Goal: Transaction & Acquisition: Purchase product/service

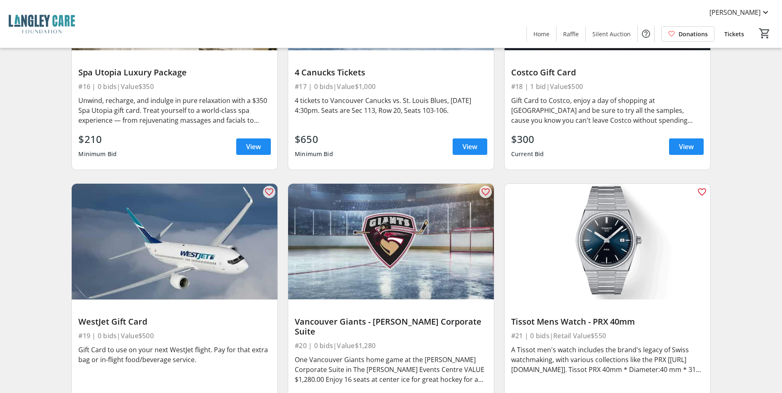
scroll to position [1442, 0]
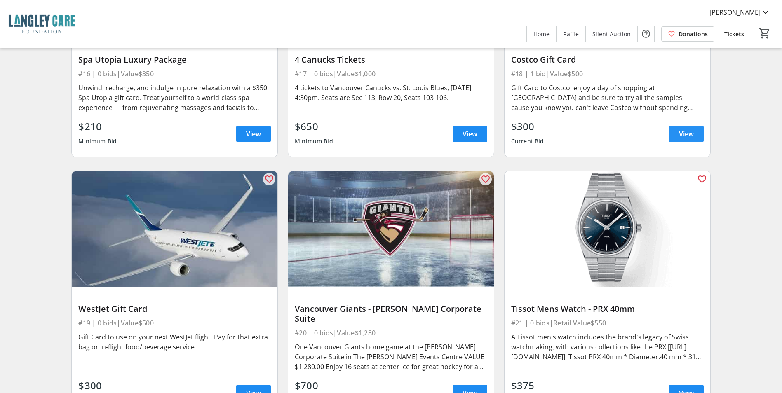
click at [676, 127] on span at bounding box center [686, 134] width 35 height 20
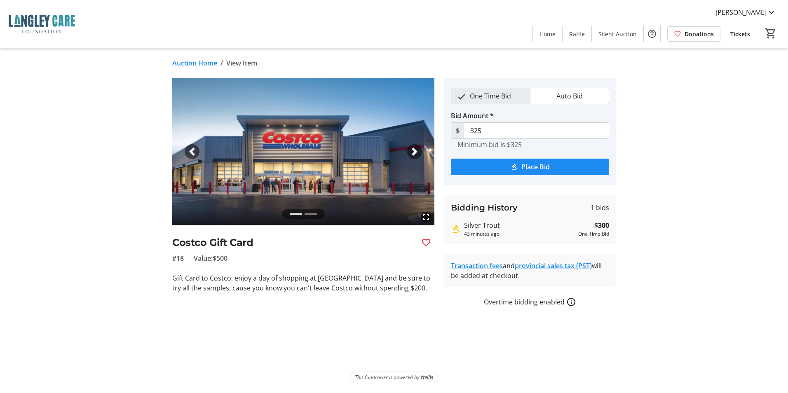
click at [574, 98] on span "Auto Bid" at bounding box center [569, 96] width 36 height 16
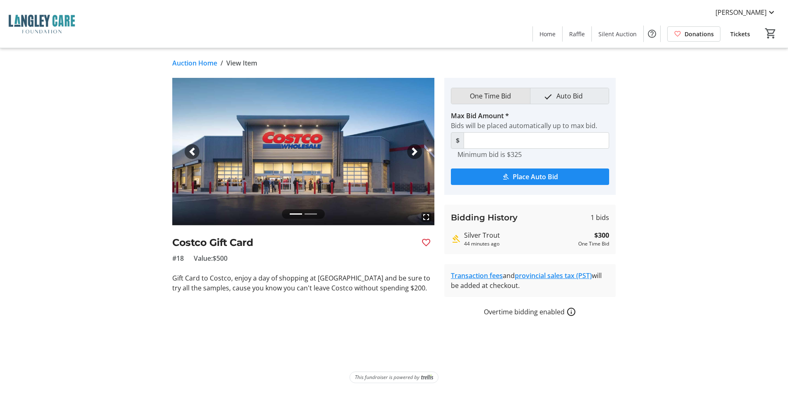
click at [503, 97] on span "One Time Bid" at bounding box center [490, 96] width 51 height 16
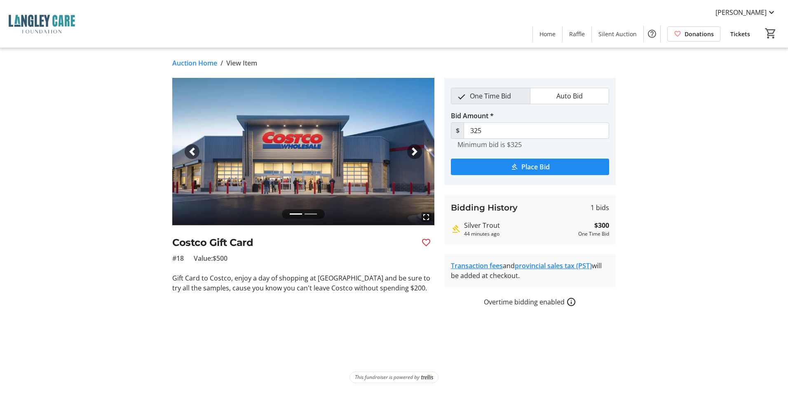
drag, startPoint x: 577, startPoint y: 232, endPoint x: 611, endPoint y: 233, distance: 33.4
click at [611, 233] on div "Bidding History 1 bids Silver Trout 44 minutes ago $300 One Time Bid" at bounding box center [529, 219] width 171 height 49
click at [647, 223] on div "fullscreen fullscreen Previous Next Costco Gift Card #18 Value: $500 Gift Card …" at bounding box center [394, 192] width 544 height 229
click at [476, 225] on div "Silver Trout" at bounding box center [519, 225] width 111 height 10
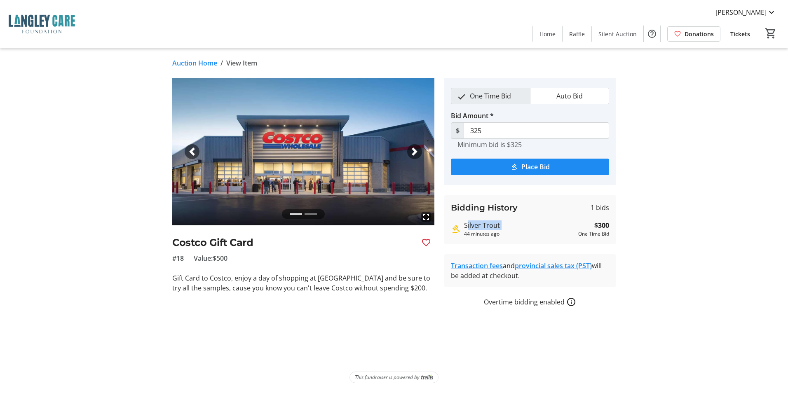
click at [476, 225] on div "Silver Trout" at bounding box center [519, 225] width 111 height 10
click at [701, 183] on tr-auction-item-details-ui "Auction Home / View Item fullscreen fullscreen Previous Next Costco Gift Card #…" at bounding box center [394, 220] width 788 height 345
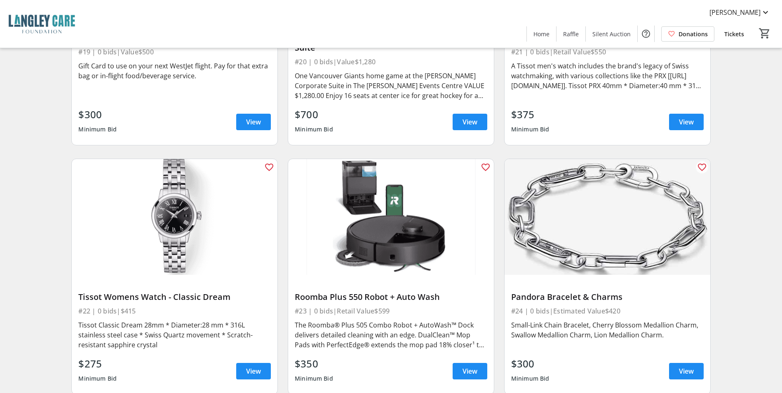
scroll to position [1717, 0]
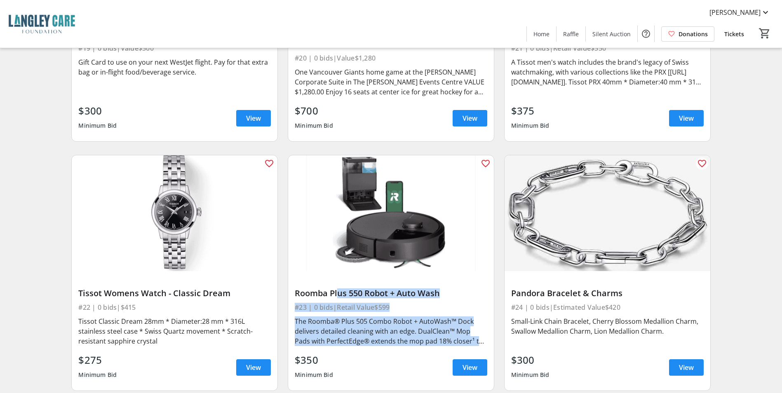
drag, startPoint x: 482, startPoint y: 325, endPoint x: 334, endPoint y: 280, distance: 155.0
click at [334, 280] on div "Roomba Plus 550 Robot + Auto Wash #23 | 0 bids | Retail Value $599 The Roomba® …" at bounding box center [391, 331] width 206 height 120
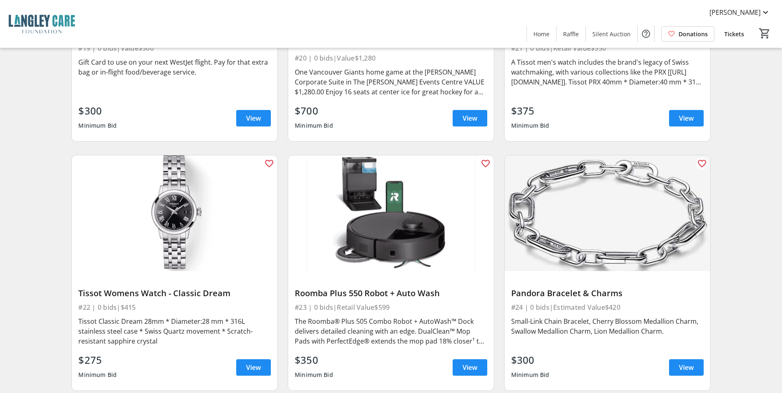
click at [316, 288] on div "Roomba Plus 550 Robot + Auto Wash" at bounding box center [391, 293] width 192 height 10
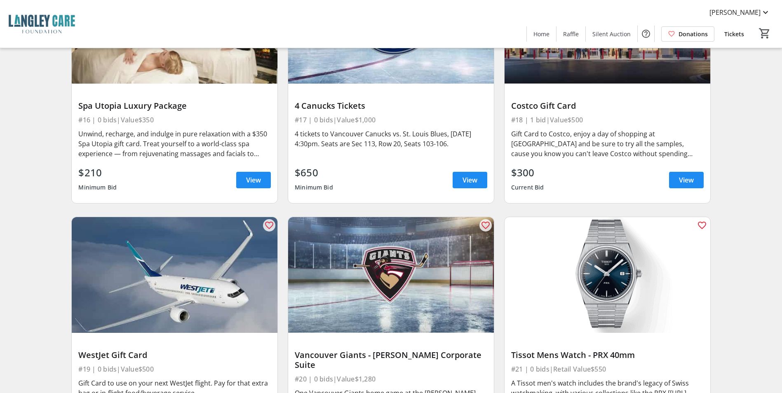
scroll to position [1377, 0]
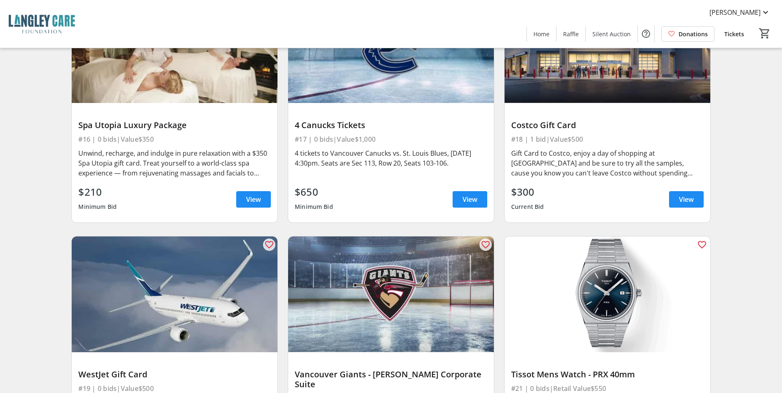
drag, startPoint x: 588, startPoint y: 128, endPoint x: 512, endPoint y: 112, distance: 77.1
click at [512, 112] on div "Costco Gift Card #18 | 1 bid | Value $500 Gift Card to Costco, enjoy a day of s…" at bounding box center [607, 163] width 206 height 120
click at [512, 120] on div "Costco Gift Card" at bounding box center [607, 125] width 192 height 10
